Goal: Information Seeking & Learning: Learn about a topic

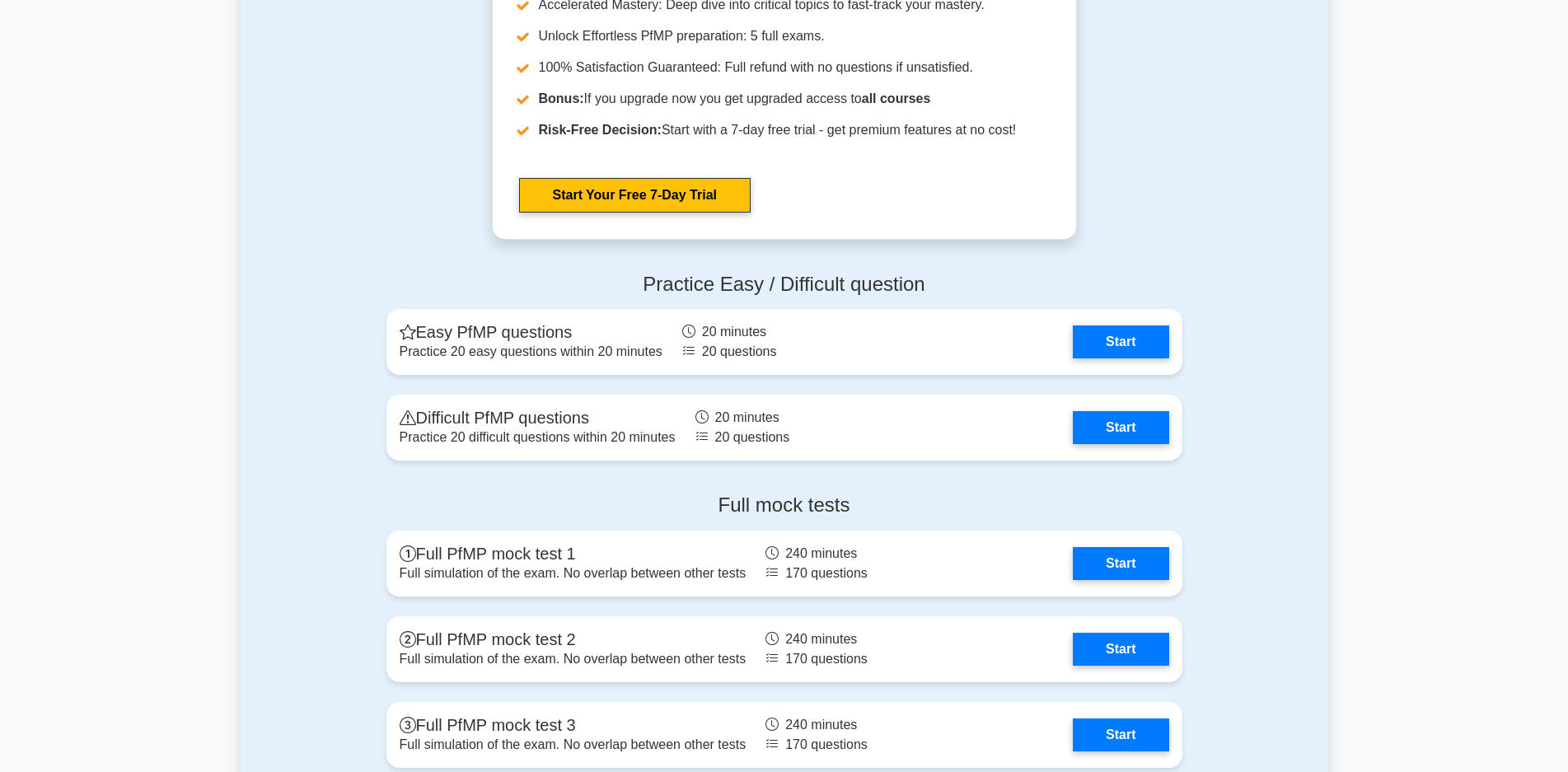
scroll to position [1609, 0]
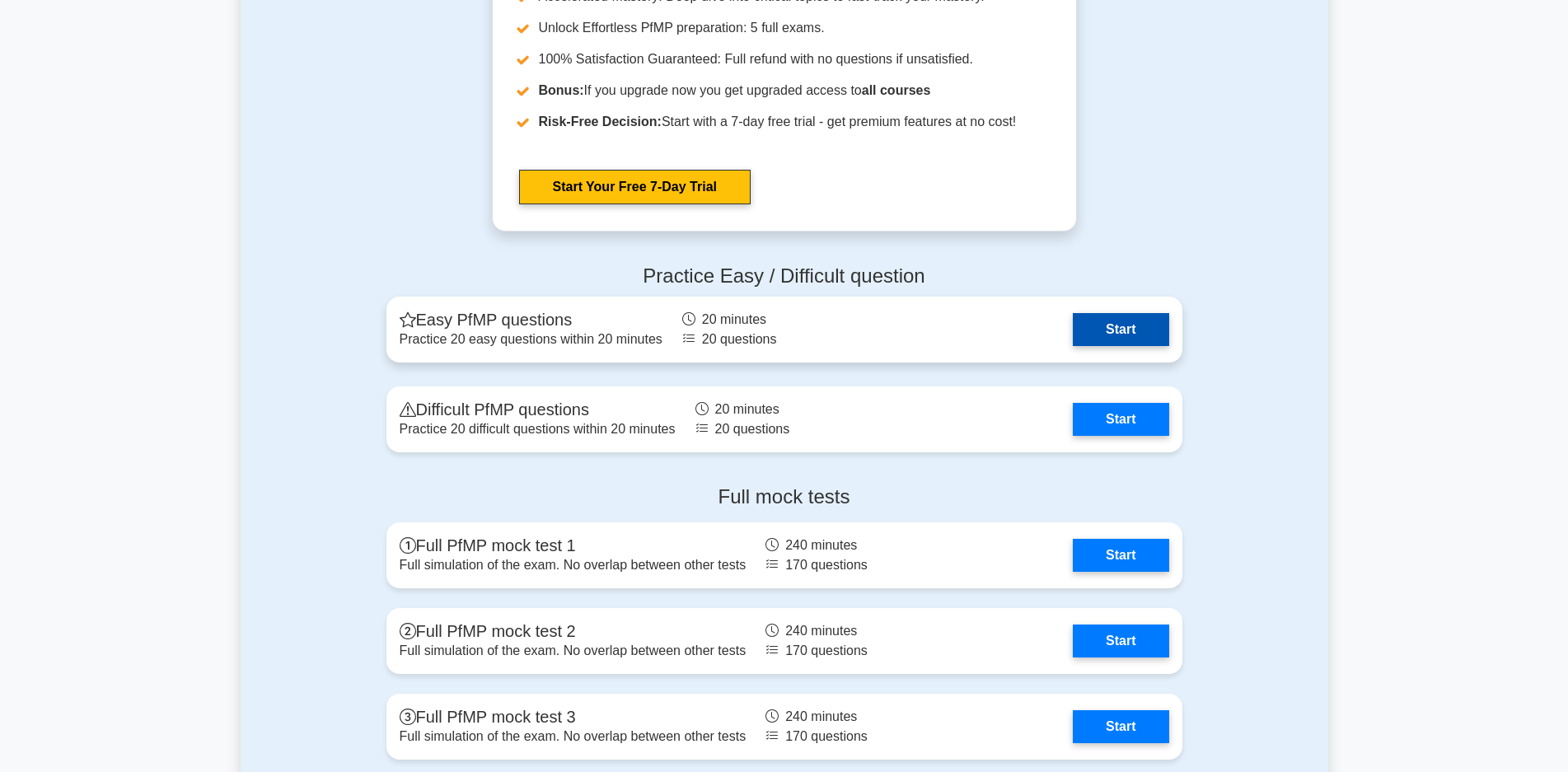
click at [1133, 323] on link "Start" at bounding box center [1120, 329] width 96 height 33
